Goal: Task Accomplishment & Management: Use online tool/utility

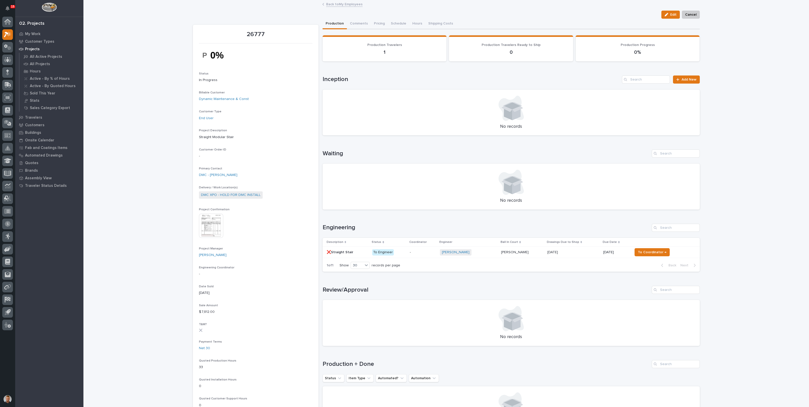
click at [166, 120] on div "Loading... Saving… Loading... Saving… 26777 Edit Cancel Edit Cancel 26777 Statu…" at bounding box center [445, 336] width 725 height 670
click at [354, 1] on link "Back to My Employees" at bounding box center [344, 4] width 36 height 6
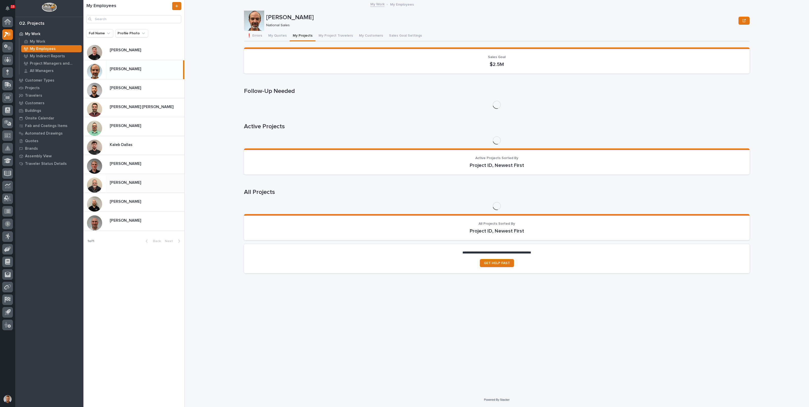
click at [126, 185] on p "[PERSON_NAME]" at bounding box center [126, 182] width 32 height 6
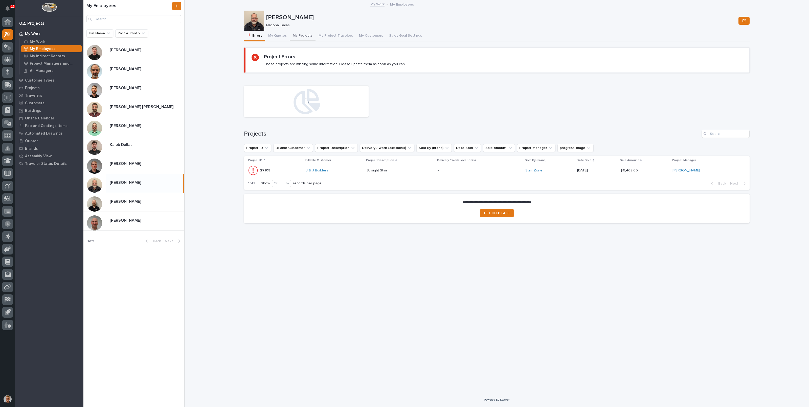
click at [293, 35] on button "My Projects" at bounding box center [303, 36] width 26 height 11
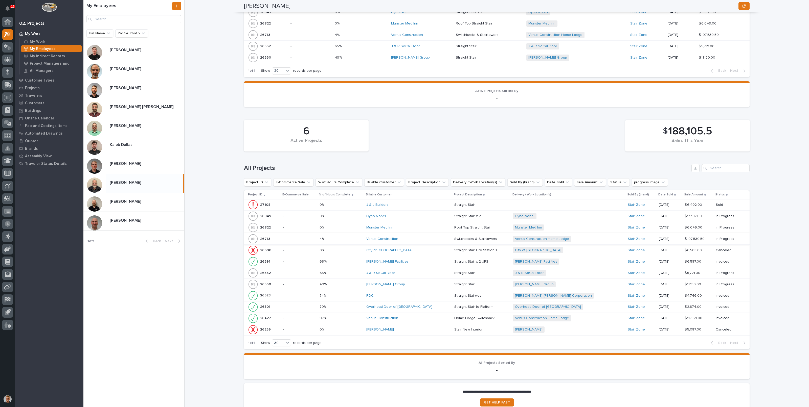
scroll to position [300, 0]
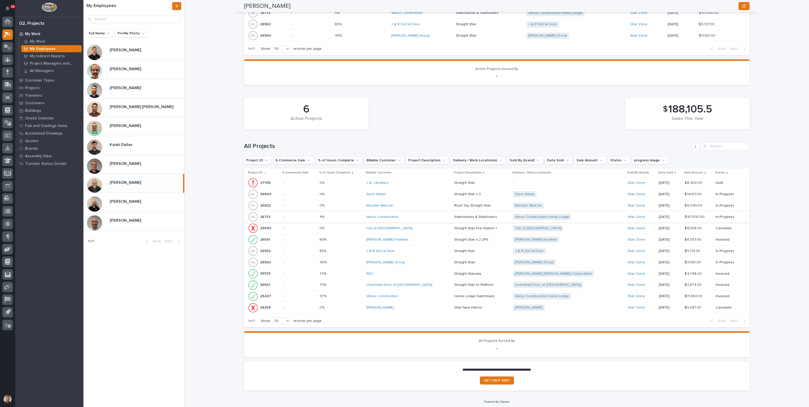
click at [359, 250] on p at bounding box center [340, 251] width 43 height 4
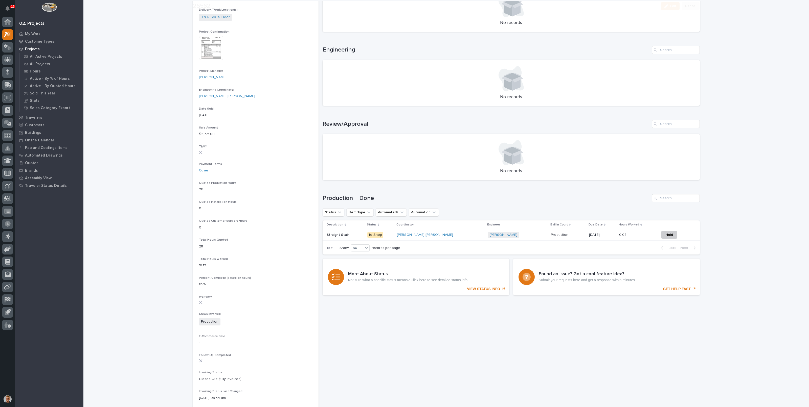
scroll to position [190, 0]
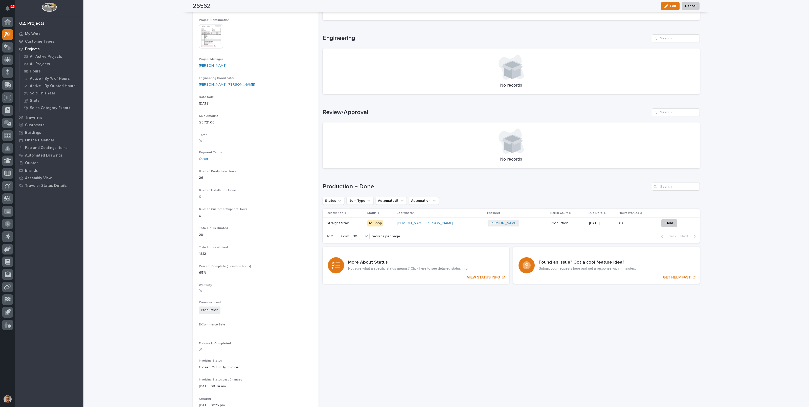
click at [431, 220] on div "Ben Lee Miller" at bounding box center [440, 223] width 87 height 8
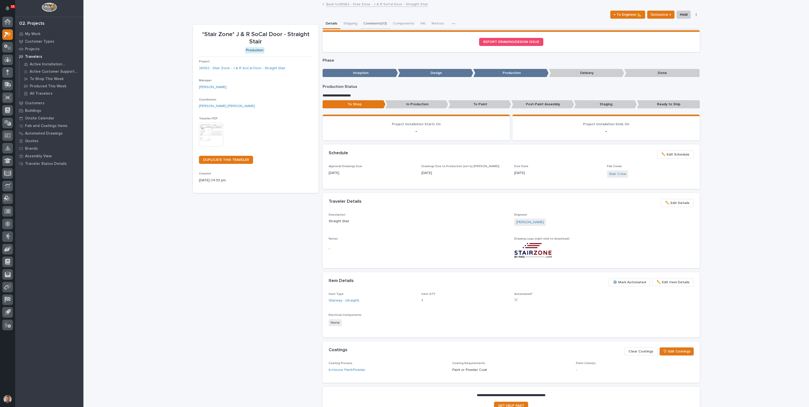
click at [370, 23] on button "Comments (13)" at bounding box center [375, 24] width 30 height 11
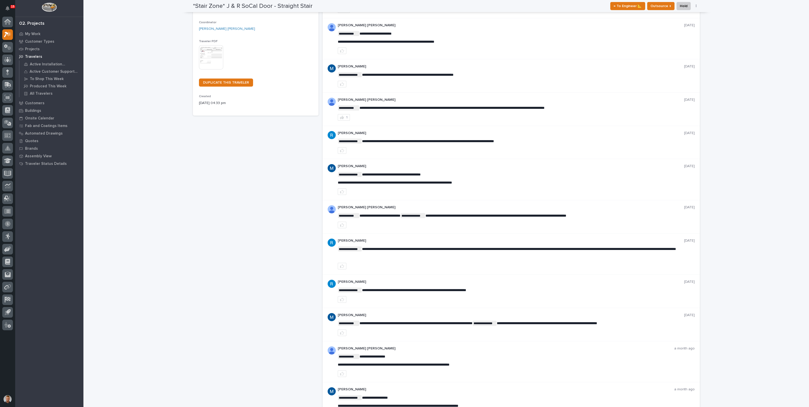
scroll to position [14, 0]
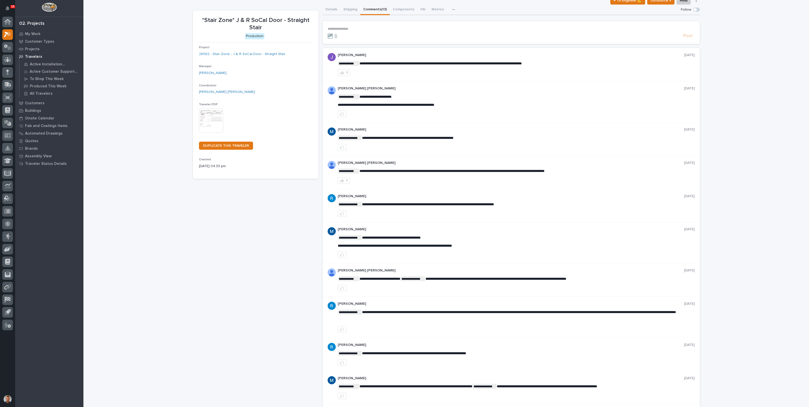
click at [371, 28] on p "**********" at bounding box center [511, 29] width 367 height 4
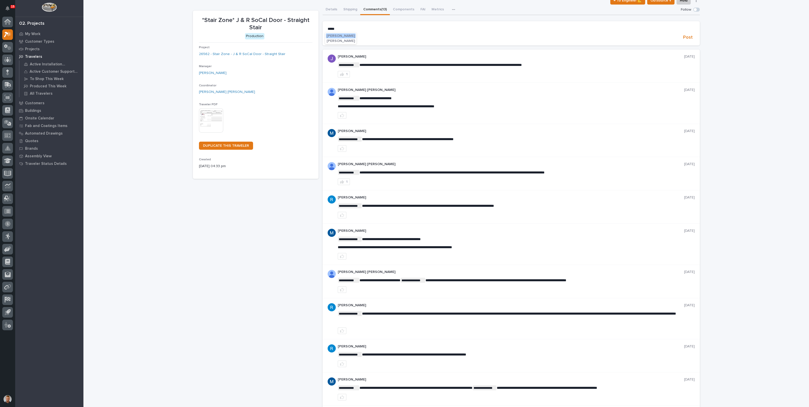
click at [335, 36] on span "Adam Yutzy" at bounding box center [341, 36] width 28 height 4
click at [358, 28] on p "**********" at bounding box center [511, 28] width 367 height 5
click at [509, 29] on span "**********" at bounding box center [434, 29] width 170 height 4
click at [587, 28] on p "**********" at bounding box center [511, 28] width 367 height 5
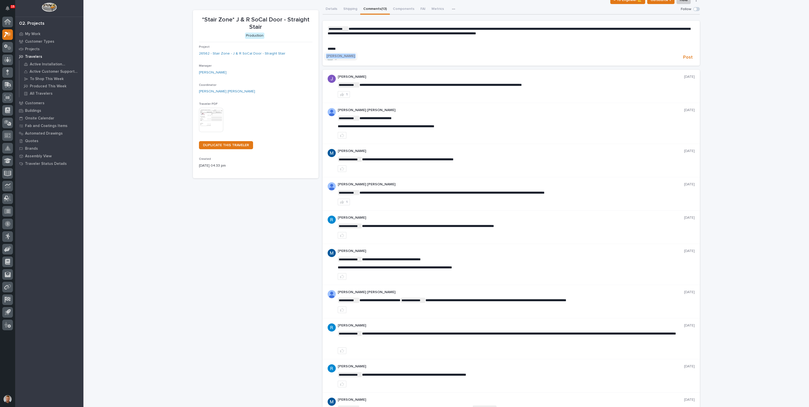
click at [343, 54] on span "[PERSON_NAME]" at bounding box center [341, 56] width 28 height 4
click at [685, 58] on span "Post" at bounding box center [688, 58] width 10 height 6
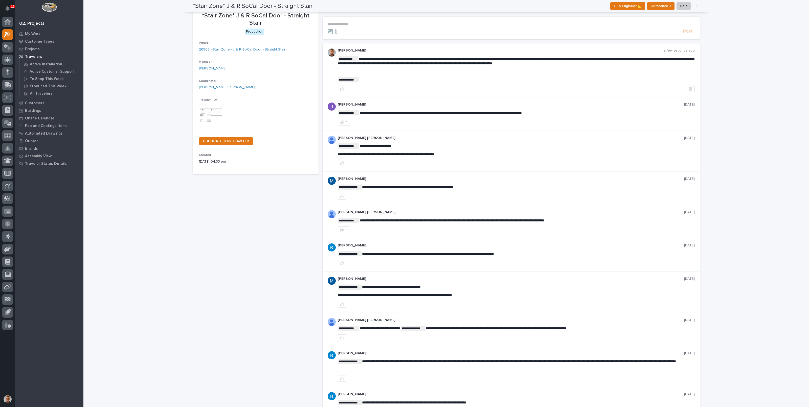
scroll to position [0, 0]
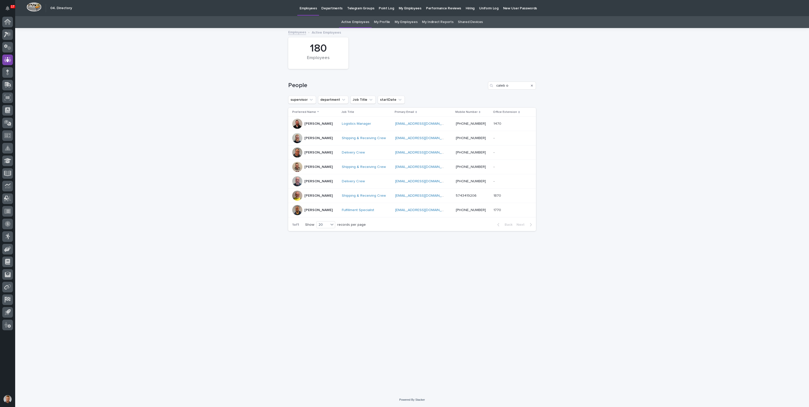
drag, startPoint x: 490, startPoint y: 85, endPoint x: 480, endPoint y: 87, distance: 10.5
click at [480, 87] on div "People caleb o" at bounding box center [412, 86] width 248 height 8
type input "adam"
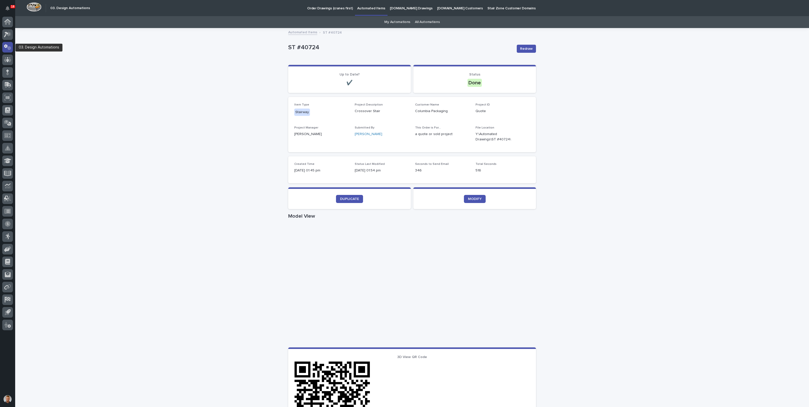
click at [10, 47] on icon at bounding box center [9, 48] width 4 height 4
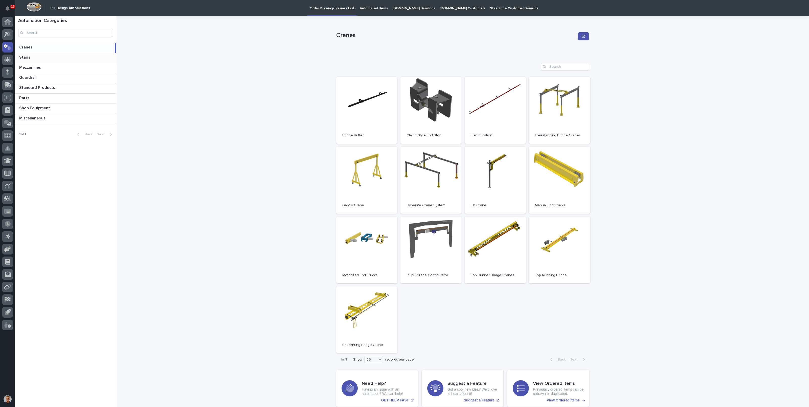
click at [33, 59] on p at bounding box center [66, 57] width 95 height 5
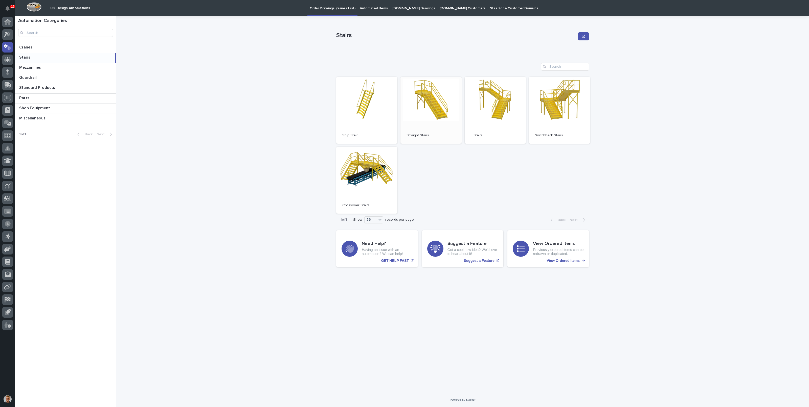
click at [441, 114] on link "Open" at bounding box center [430, 110] width 61 height 67
click at [532, 241] on div "View Ordered Items Previously ordered items can be redrawn or duplicated. View …" at bounding box center [548, 249] width 82 height 37
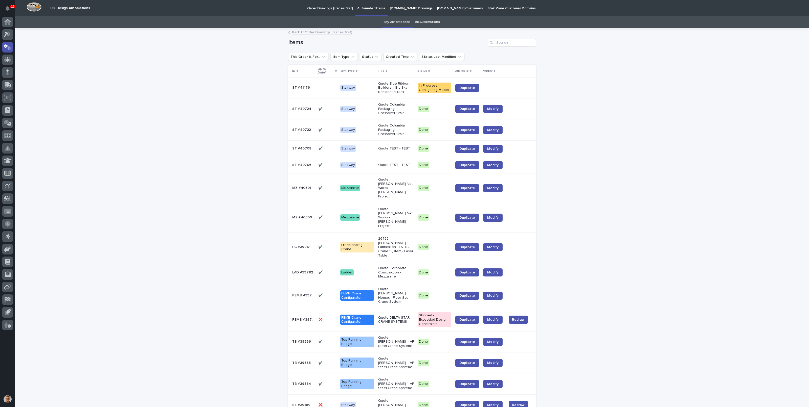
click at [384, 86] on p "Quote Blue Ribbon Builders - Big Sky - Residential Stair" at bounding box center [396, 88] width 36 height 13
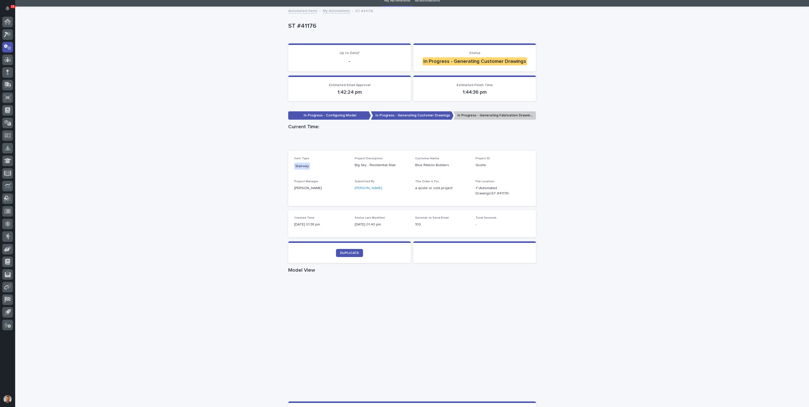
scroll to position [31, 0]
